Goal: Information Seeking & Learning: Learn about a topic

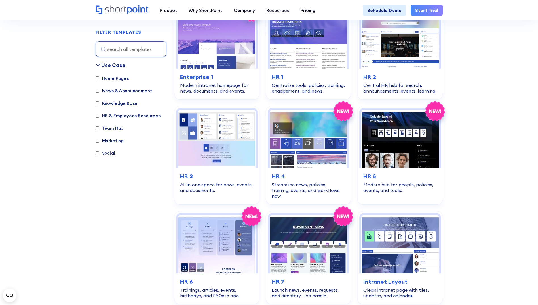
scroll to position [195, 0]
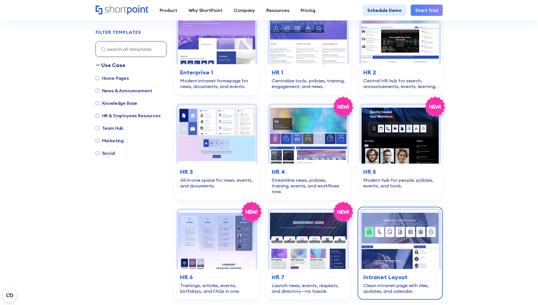
click at [221, 136] on img at bounding box center [399, 239] width 77 height 58
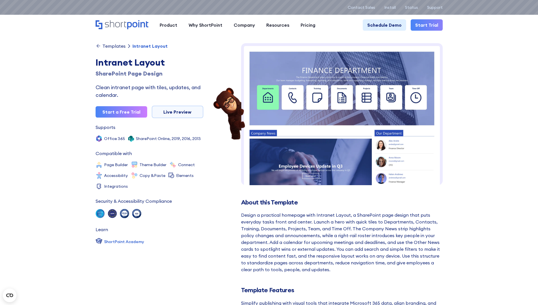
click at [405, 139] on img at bounding box center [342, 161] width 202 height 236
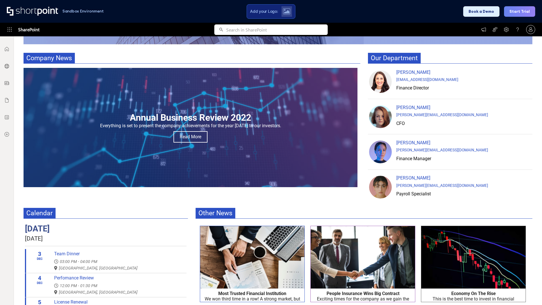
scroll to position [170, 0]
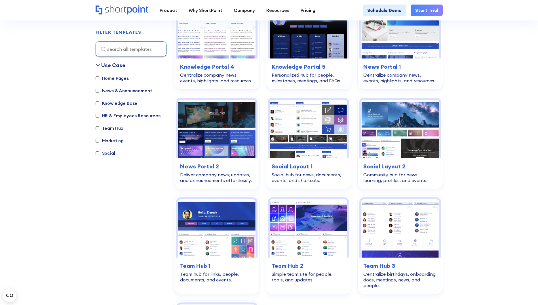
scroll to position [718, 0]
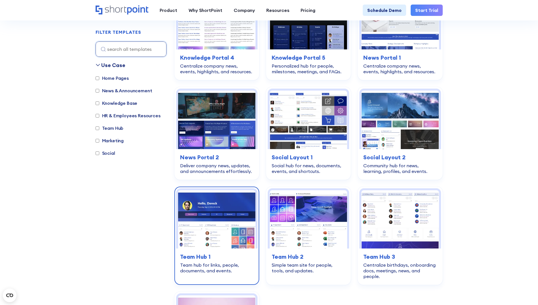
click at [208, 214] on img at bounding box center [216, 219] width 77 height 58
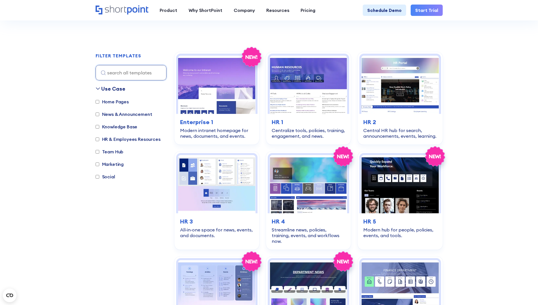
scroll to position [157, 0]
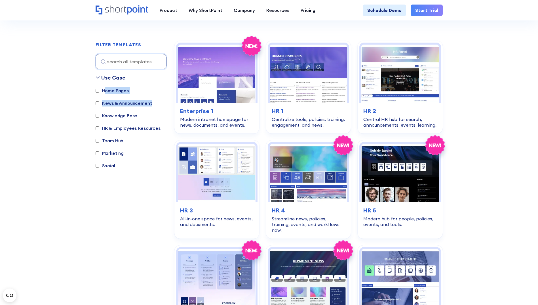
drag, startPoint x: 83, startPoint y: 113, endPoint x: 98, endPoint y: 94, distance: 24.7
drag, startPoint x: 98, startPoint y: 94, endPoint x: 96, endPoint y: 90, distance: 3.9
click at [96, 90] on input "Home Pages" at bounding box center [98, 91] width 4 height 4
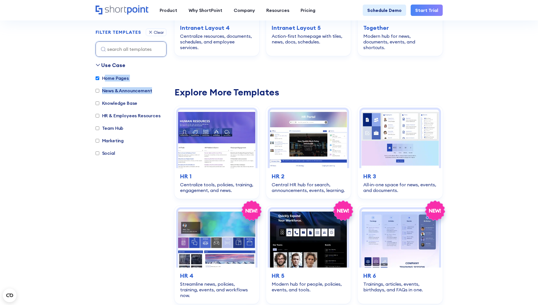
scroll to position [278, 0]
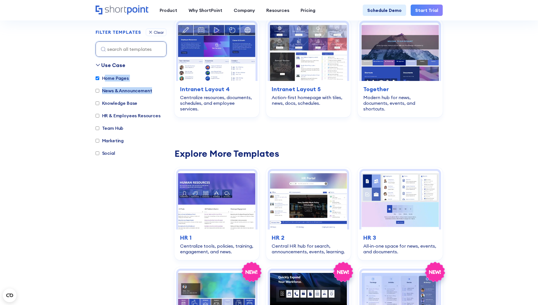
click at [97, 78] on input "Home Pages" at bounding box center [98, 78] width 4 height 4
checkbox input "false"
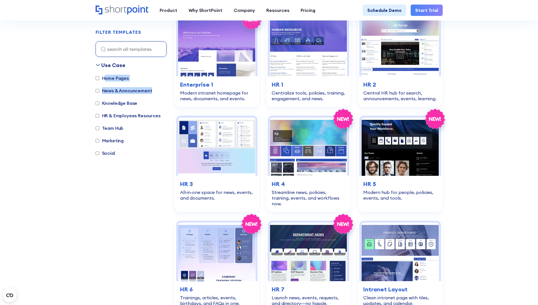
scroll to position [169, 0]
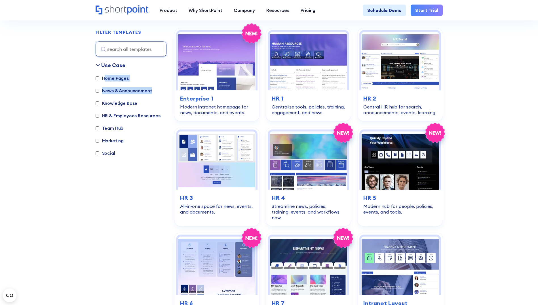
click at [98, 89] on input "News & Announcement" at bounding box center [98, 91] width 4 height 4
checkbox input "true"
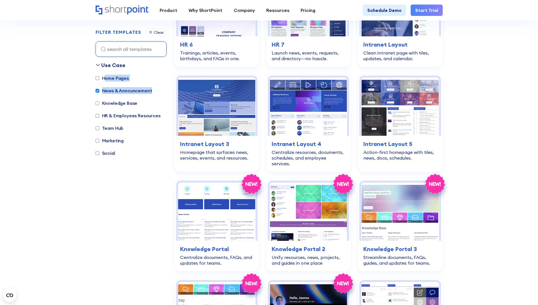
scroll to position [543, 0]
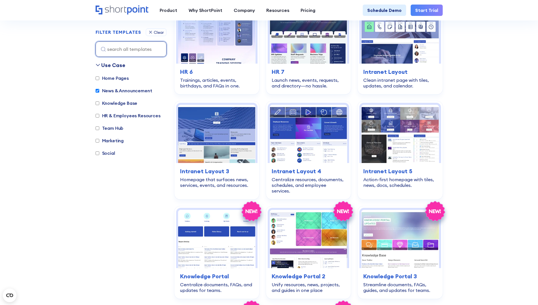
click at [152, 51] on input at bounding box center [131, 48] width 71 height 15
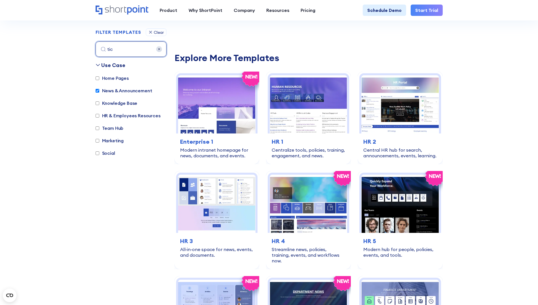
scroll to position [169, 0]
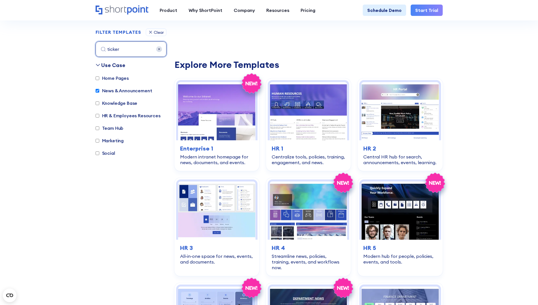
type input "ticker"
click at [98, 91] on input "News & Announcement" at bounding box center [98, 91] width 4 height 4
checkbox input "false"
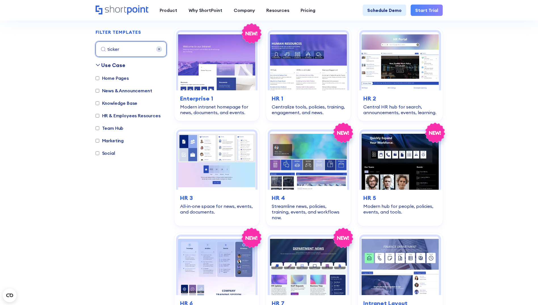
click at [132, 52] on input "ticker" at bounding box center [131, 48] width 71 height 15
click at [156, 52] on input "ticker" at bounding box center [131, 48] width 71 height 15
click at [159, 47] on img at bounding box center [159, 49] width 6 height 6
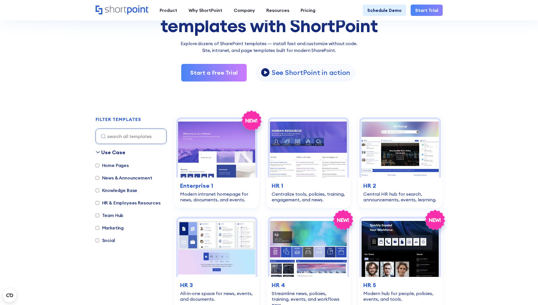
scroll to position [85, 0]
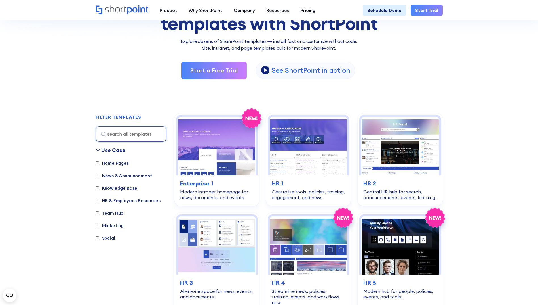
click at [128, 118] on h2 "FILTER TEMPLATES" at bounding box center [119, 117] width 46 height 5
click at [106, 179] on label "News & Announcement" at bounding box center [124, 175] width 57 height 7
click at [99, 177] on input "News & Announcement" at bounding box center [98, 176] width 4 height 4
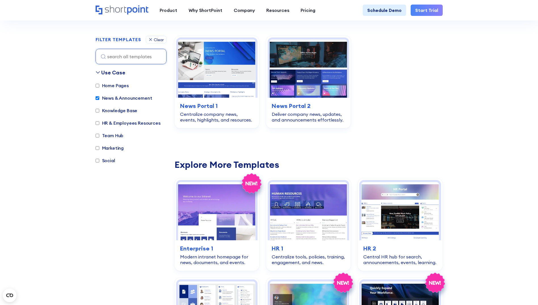
scroll to position [169, 0]
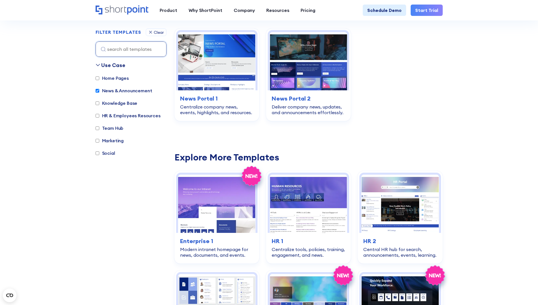
click at [96, 92] on input "News & Announcement" at bounding box center [98, 91] width 4 height 4
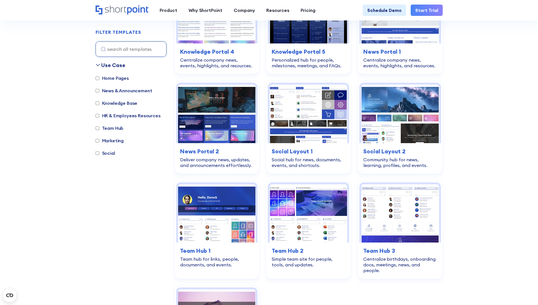
scroll to position [724, 0]
click at [97, 92] on input "News & Announcement" at bounding box center [98, 91] width 4 height 4
checkbox input "true"
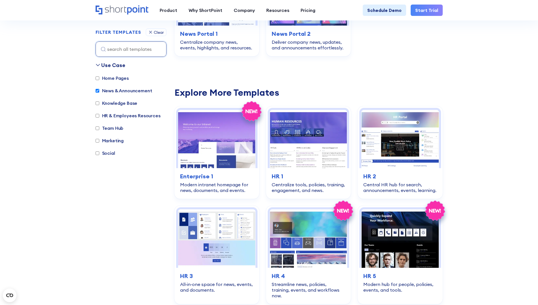
scroll to position [169, 0]
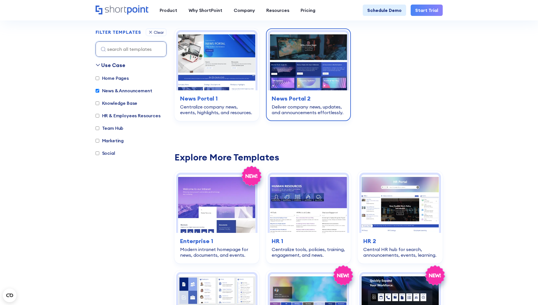
click at [290, 109] on div "Deliver company news, updates, and announcements effortlessly." at bounding box center [308, 109] width 73 height 11
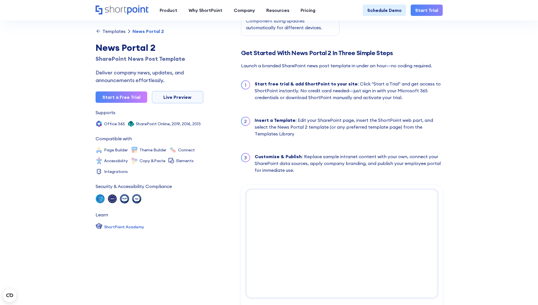
scroll to position [492, 0]
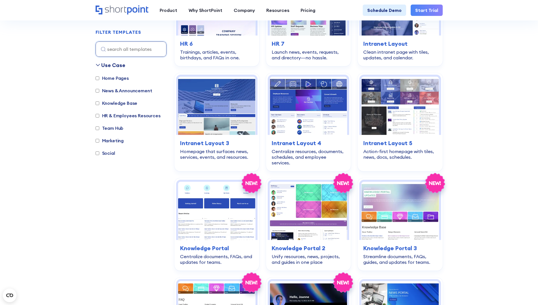
scroll to position [453, 0]
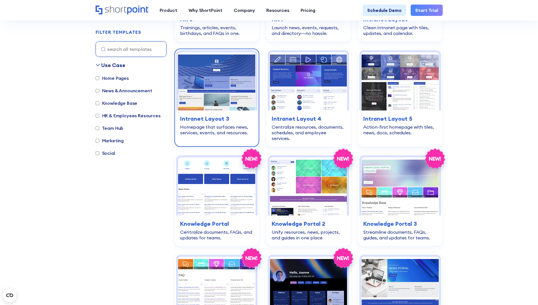
click at [238, 76] on img at bounding box center [216, 81] width 77 height 58
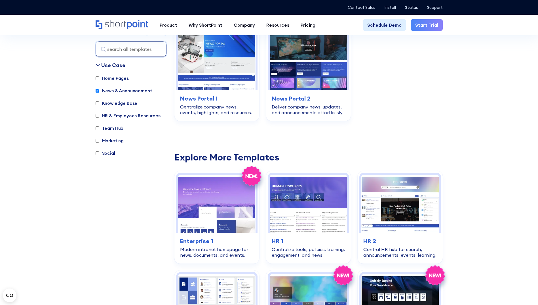
drag, startPoint x: 538, startPoint y: 55, endPoint x: 533, endPoint y: 64, distance: 9.9
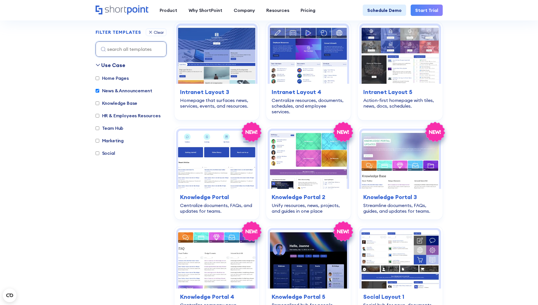
scroll to position [627, 0]
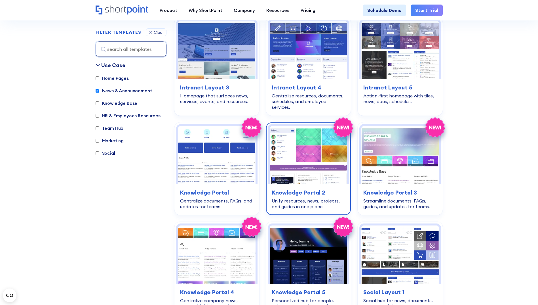
click at [301, 151] on img at bounding box center [308, 155] width 77 height 58
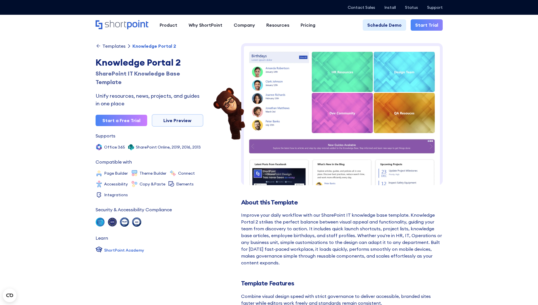
click at [297, 154] on img at bounding box center [342, 169] width 202 height 253
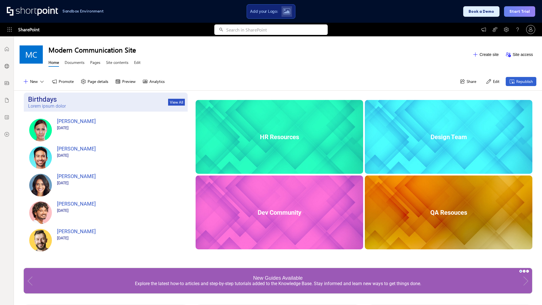
drag, startPoint x: 536, startPoint y: 152, endPoint x: 500, endPoint y: 222, distance: 79.2
click at [500, 222] on div "MC Modern Communication Site Home Documents Pages Site contents Edit Create sit…" at bounding box center [278, 170] width 528 height 268
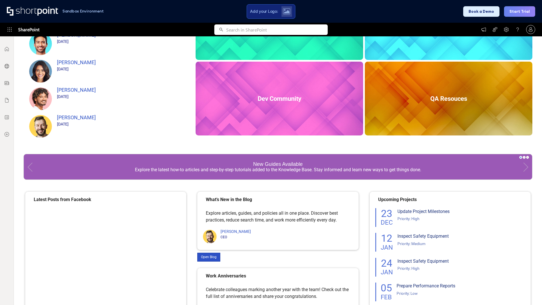
scroll to position [130, 0]
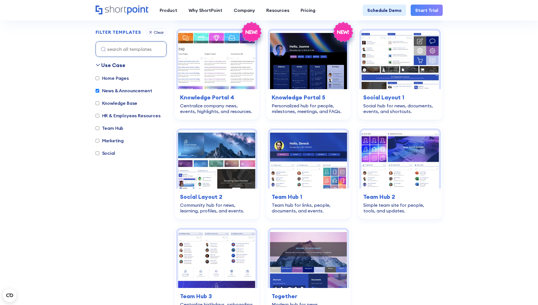
scroll to position [823, 0]
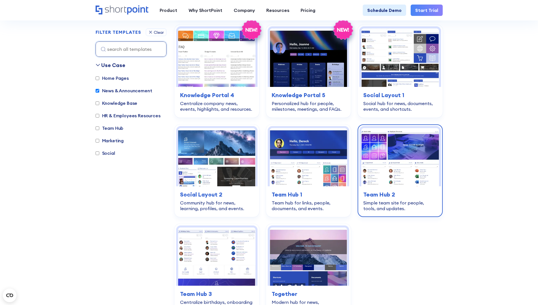
click at [389, 139] on img at bounding box center [399, 157] width 77 height 58
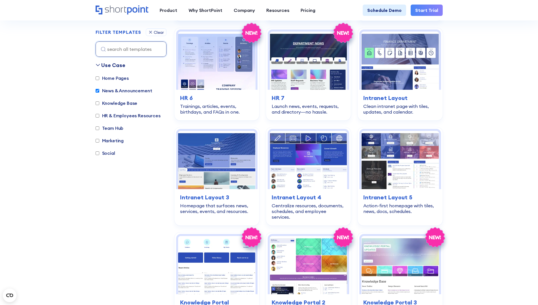
scroll to position [512, 0]
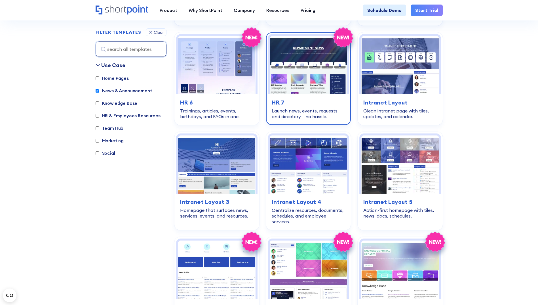
click at [317, 70] on img at bounding box center [308, 65] width 77 height 58
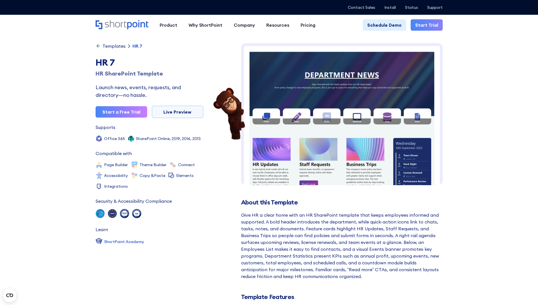
drag, startPoint x: 0, startPoint y: 0, endPoint x: 317, endPoint y: 70, distance: 324.6
click at [317, 70] on img at bounding box center [342, 217] width 202 height 349
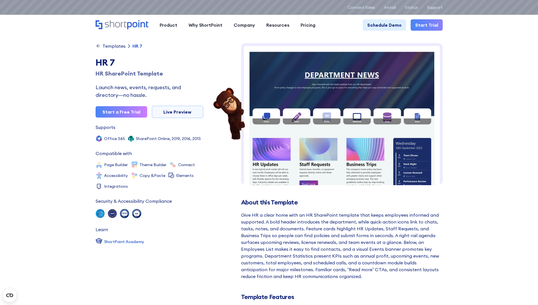
click at [317, 70] on img at bounding box center [342, 217] width 202 height 349
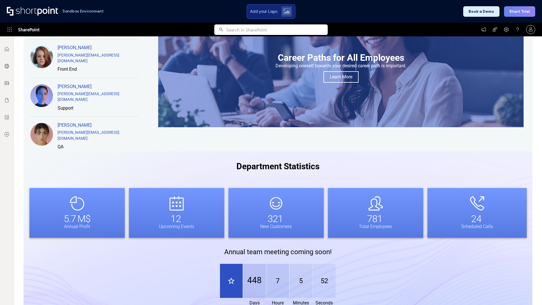
scroll to position [406, 0]
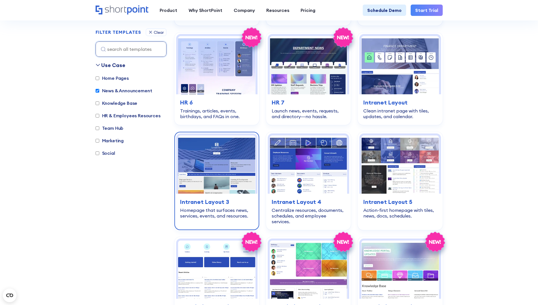
click at [205, 171] on img at bounding box center [216, 164] width 77 height 58
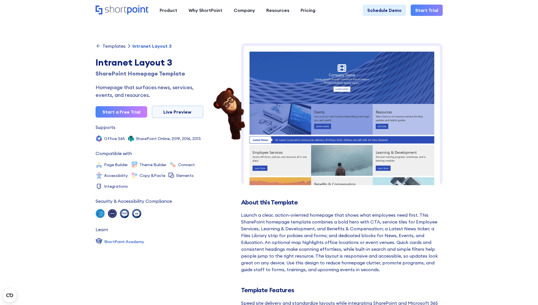
click at [329, 135] on img at bounding box center [342, 247] width 202 height 408
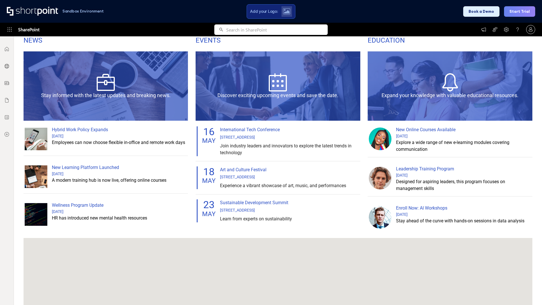
scroll to position [474, 0]
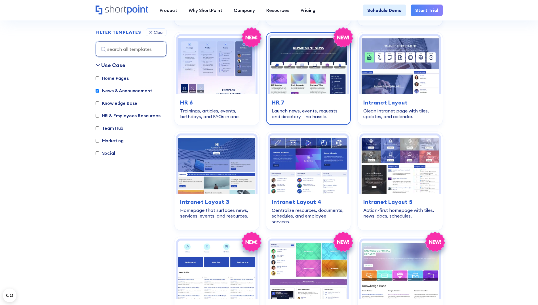
click at [303, 60] on img at bounding box center [308, 65] width 77 height 58
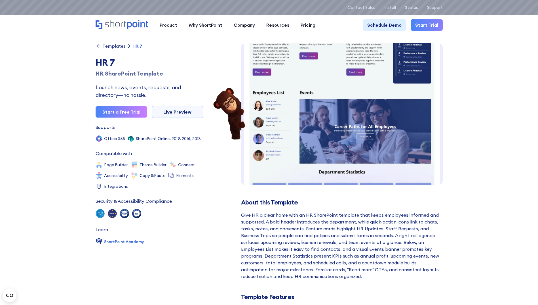
scroll to position [200, 0]
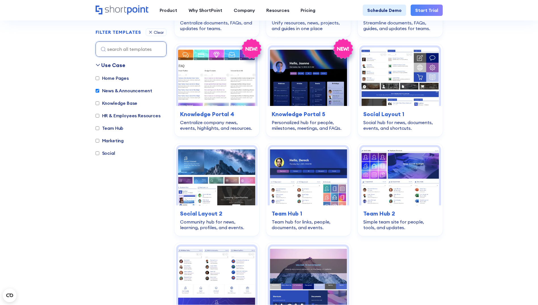
scroll to position [818, 0]
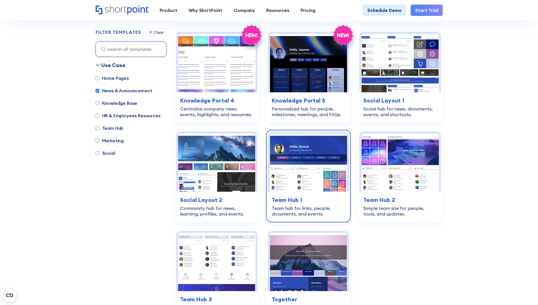
click at [323, 180] on img at bounding box center [308, 162] width 77 height 58
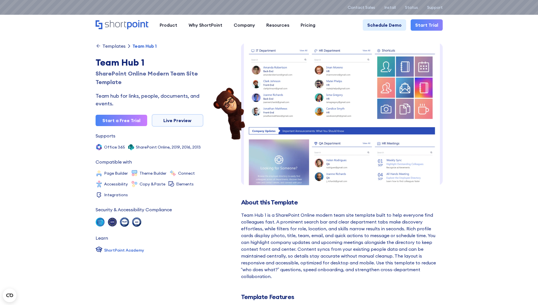
scroll to position [80, 0]
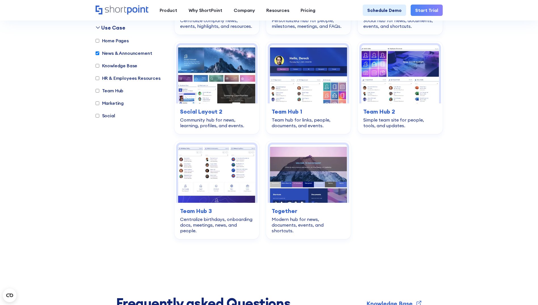
scroll to position [913, 0]
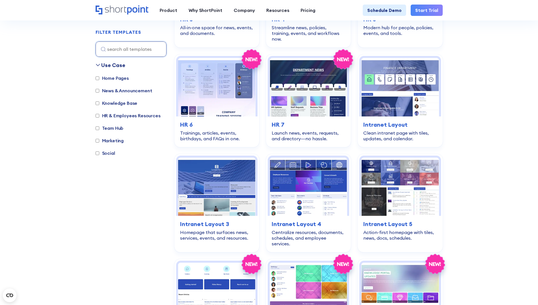
scroll to position [383, 0]
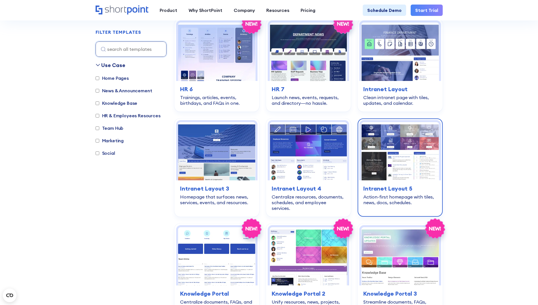
click at [370, 162] on img at bounding box center [399, 151] width 77 height 58
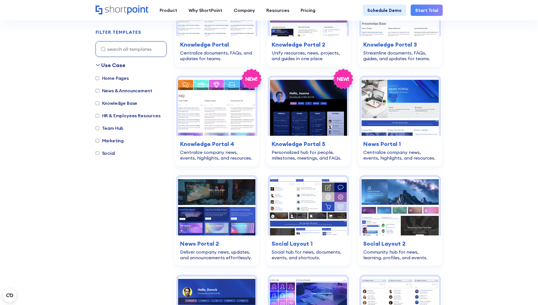
scroll to position [621, 0]
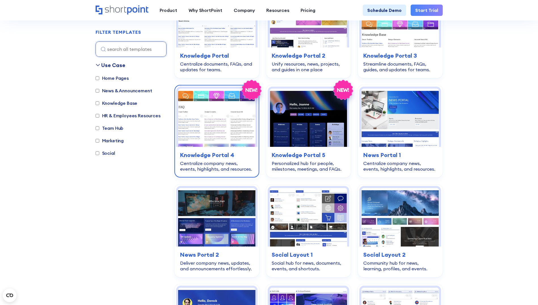
click at [233, 109] on img at bounding box center [216, 118] width 77 height 58
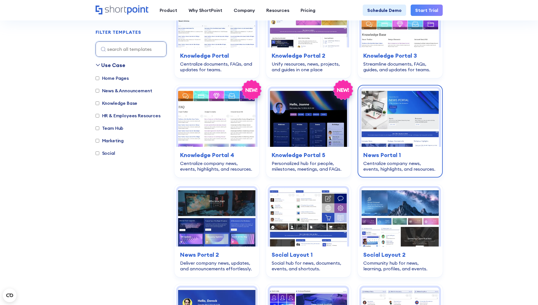
click at [416, 95] on img at bounding box center [399, 118] width 77 height 58
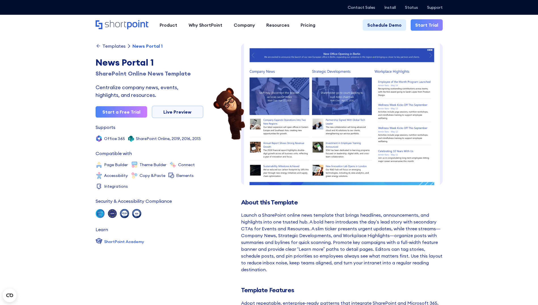
scroll to position [146, 0]
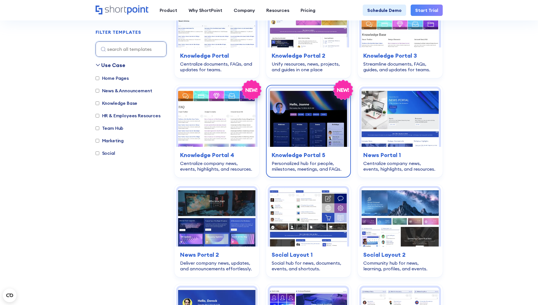
click at [306, 111] on img at bounding box center [308, 118] width 77 height 58
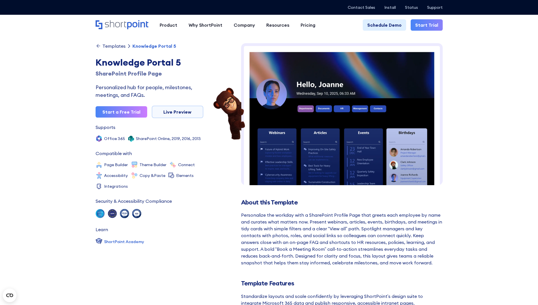
click at [355, 176] on img at bounding box center [342, 293] width 202 height 500
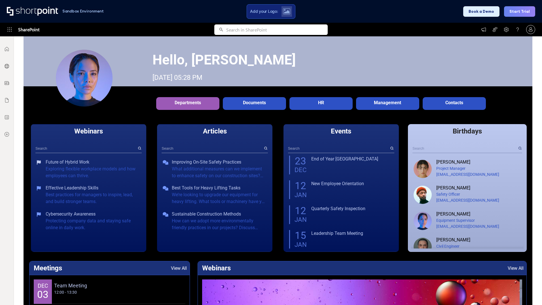
scroll to position [97, 0]
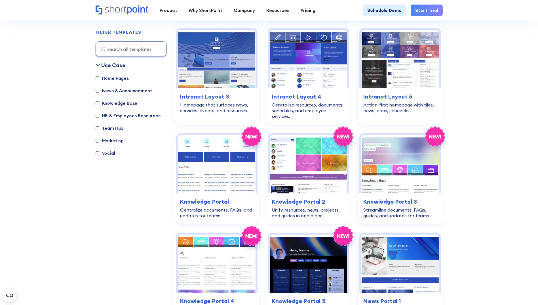
scroll to position [506, 0]
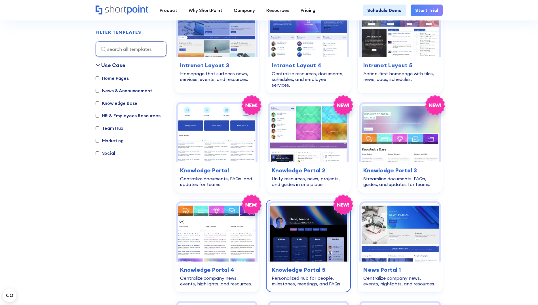
click at [305, 220] on img at bounding box center [308, 232] width 77 height 58
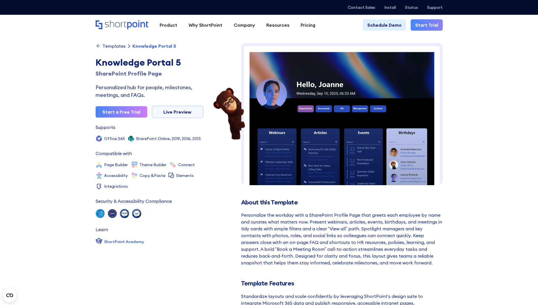
click at [402, 114] on img at bounding box center [342, 293] width 202 height 500
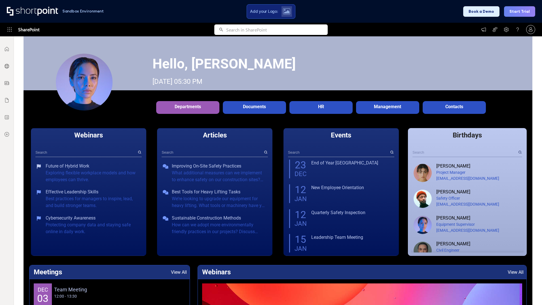
scroll to position [90, 0]
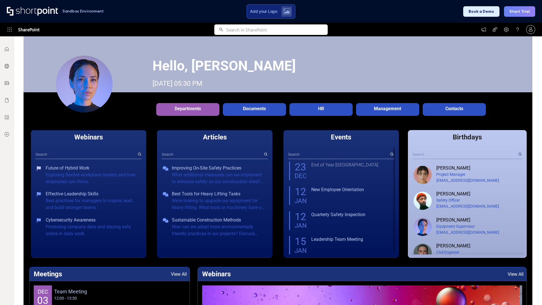
click at [317, 165] on div "End of Year Town Hall" at bounding box center [352, 164] width 82 height 7
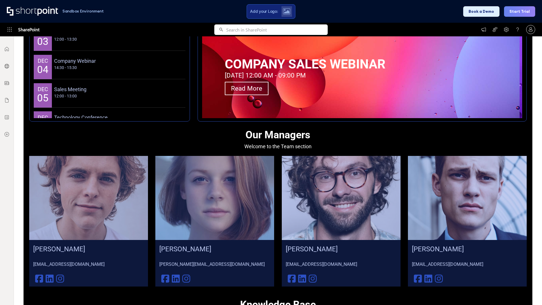
scroll to position [345, 0]
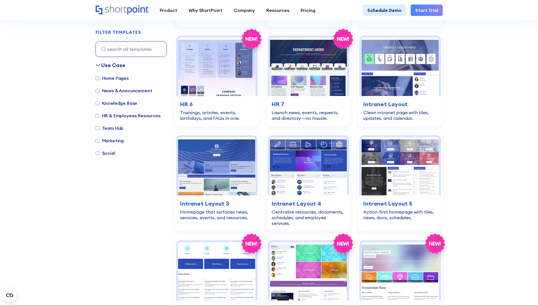
scroll to position [355, 0]
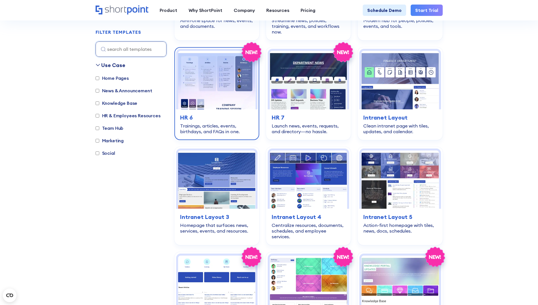
click at [230, 71] on img at bounding box center [216, 80] width 77 height 58
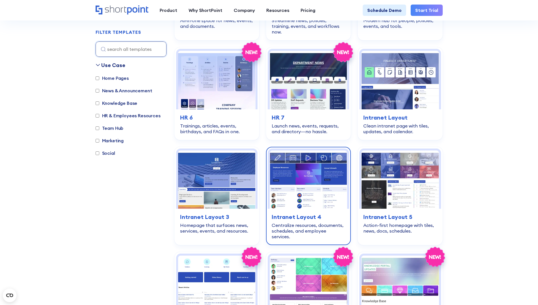
click at [318, 181] on img at bounding box center [308, 179] width 77 height 58
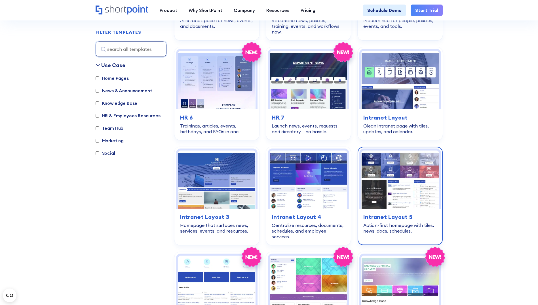
click at [424, 165] on img at bounding box center [399, 179] width 77 height 58
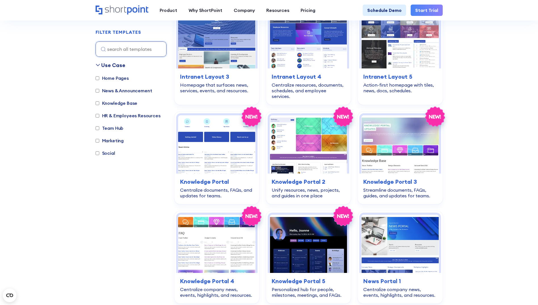
scroll to position [497, 0]
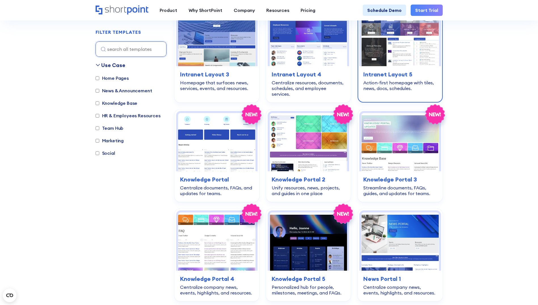
click at [422, 58] on img at bounding box center [399, 37] width 77 height 58
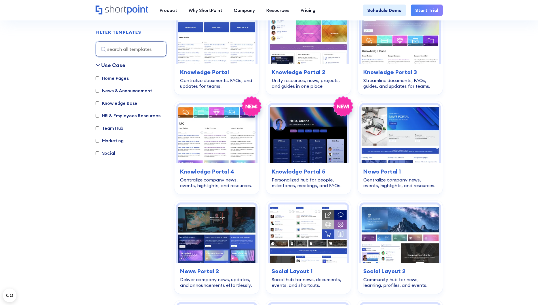
scroll to position [602, 0]
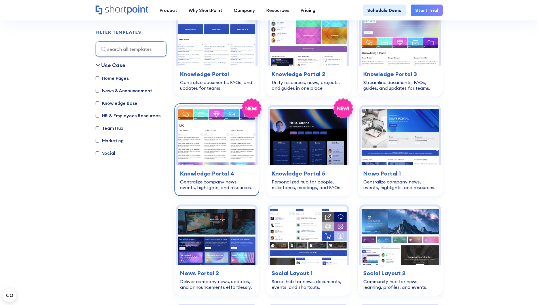
click at [217, 133] on img at bounding box center [216, 136] width 77 height 58
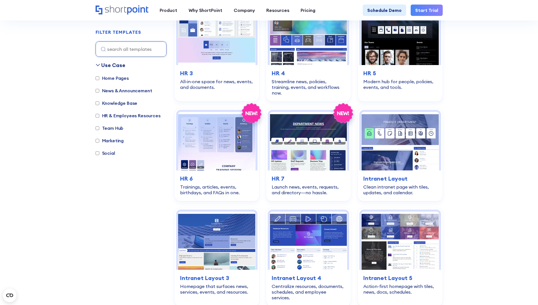
scroll to position [292, 0]
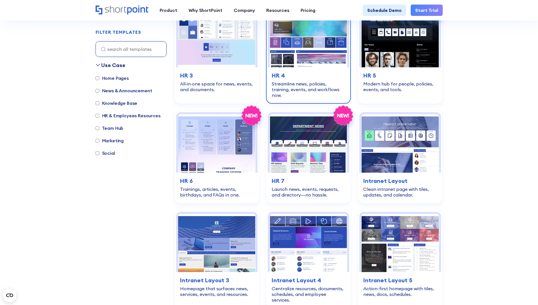
click at [315, 35] on img at bounding box center [308, 38] width 77 height 58
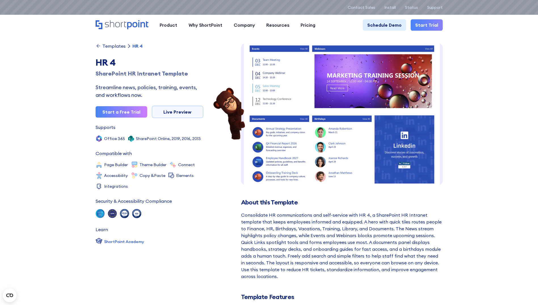
scroll to position [113, 0]
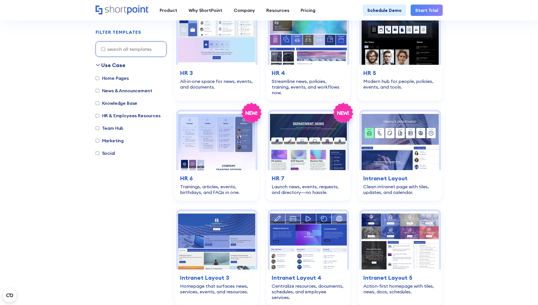
scroll to position [295, 0]
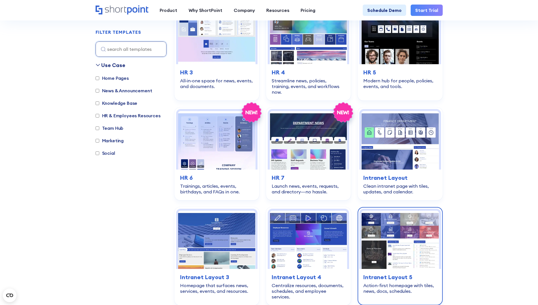
click at [421, 251] on img at bounding box center [399, 239] width 77 height 58
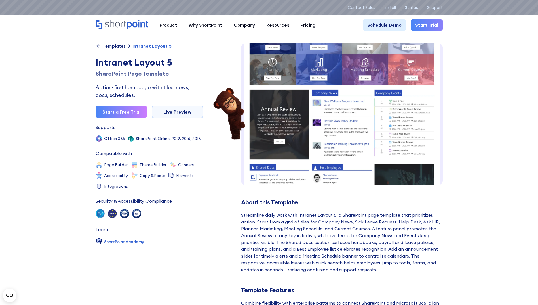
scroll to position [29, 0]
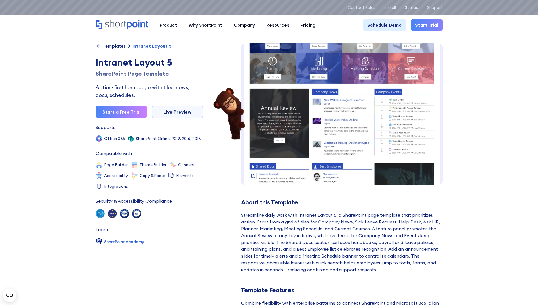
click at [403, 117] on img at bounding box center [342, 176] width 202 height 325
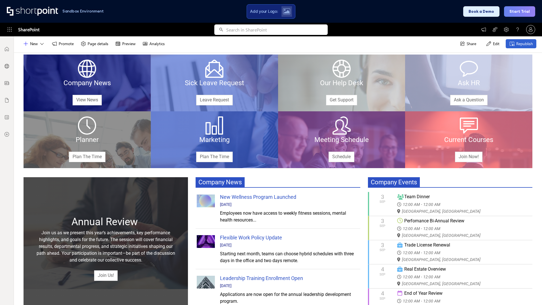
scroll to position [39, 0]
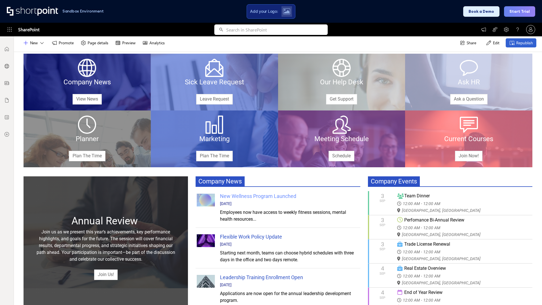
click at [231, 195] on div "New Wellness Program Launched" at bounding box center [289, 196] width 139 height 8
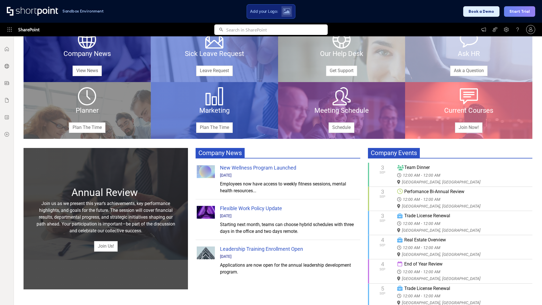
scroll to position [67, 0]
click at [258, 190] on div "Employees now have access to weekly fitness sessions, mental health resources..." at bounding box center [289, 187] width 139 height 14
click at [241, 215] on div "[DATE]" at bounding box center [289, 215] width 139 height 6
click at [248, 250] on div "Leadership Training Enrollment Open" at bounding box center [289, 249] width 139 height 8
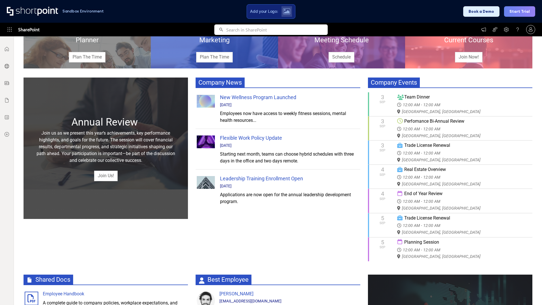
scroll to position [145, 0]
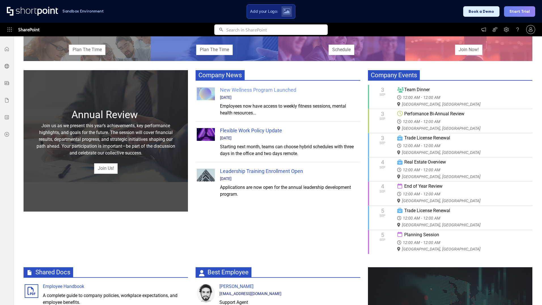
click at [231, 87] on div "New Wellness Program Launched" at bounding box center [289, 90] width 139 height 8
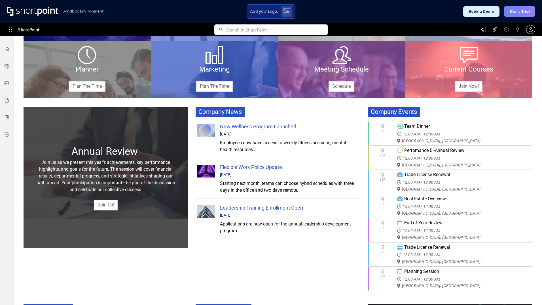
scroll to position [108, 0]
